Goal: Task Accomplishment & Management: Manage account settings

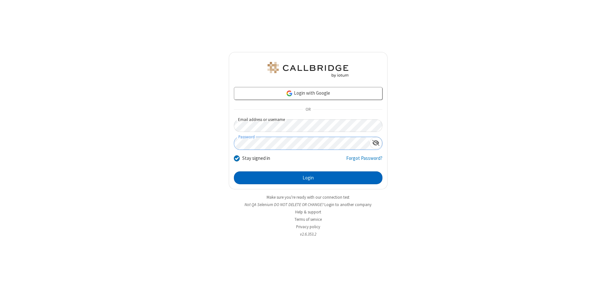
click at [308, 178] on button "Login" at bounding box center [308, 177] width 149 height 13
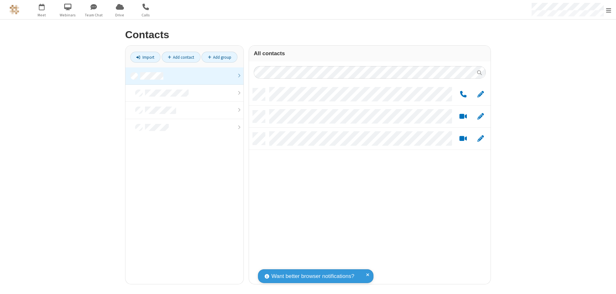
scroll to position [196, 237]
click at [184, 76] on link at bounding box center [184, 75] width 118 height 17
click at [481, 94] on span "Edit" at bounding box center [480, 94] width 6 height 8
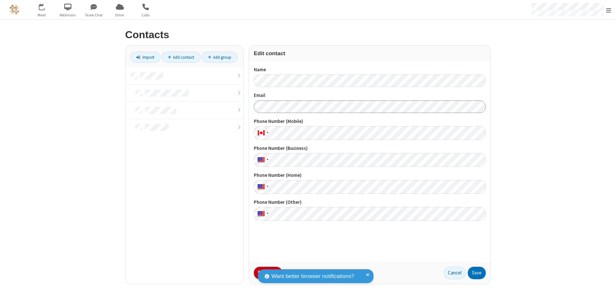
click at [477, 273] on button "Save" at bounding box center [477, 273] width 18 height 13
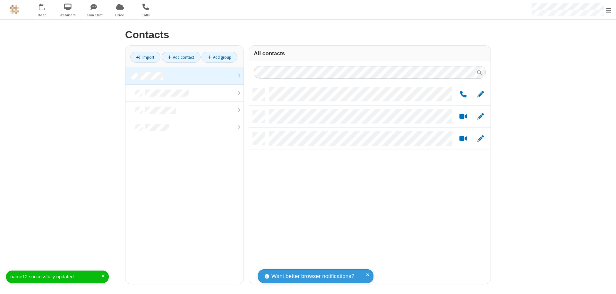
scroll to position [196, 237]
